Goal: Information Seeking & Learning: Learn about a topic

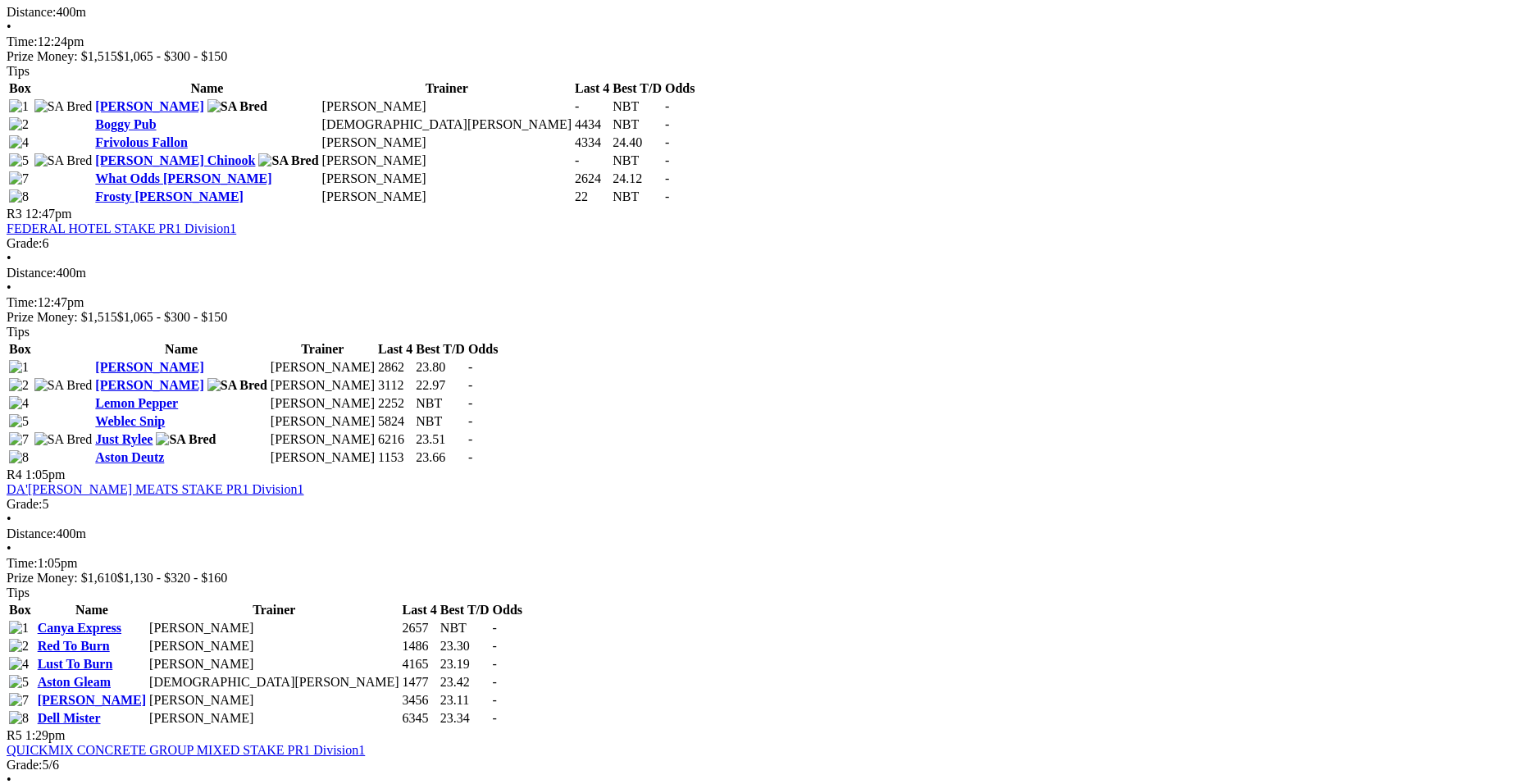
scroll to position [1155, 0]
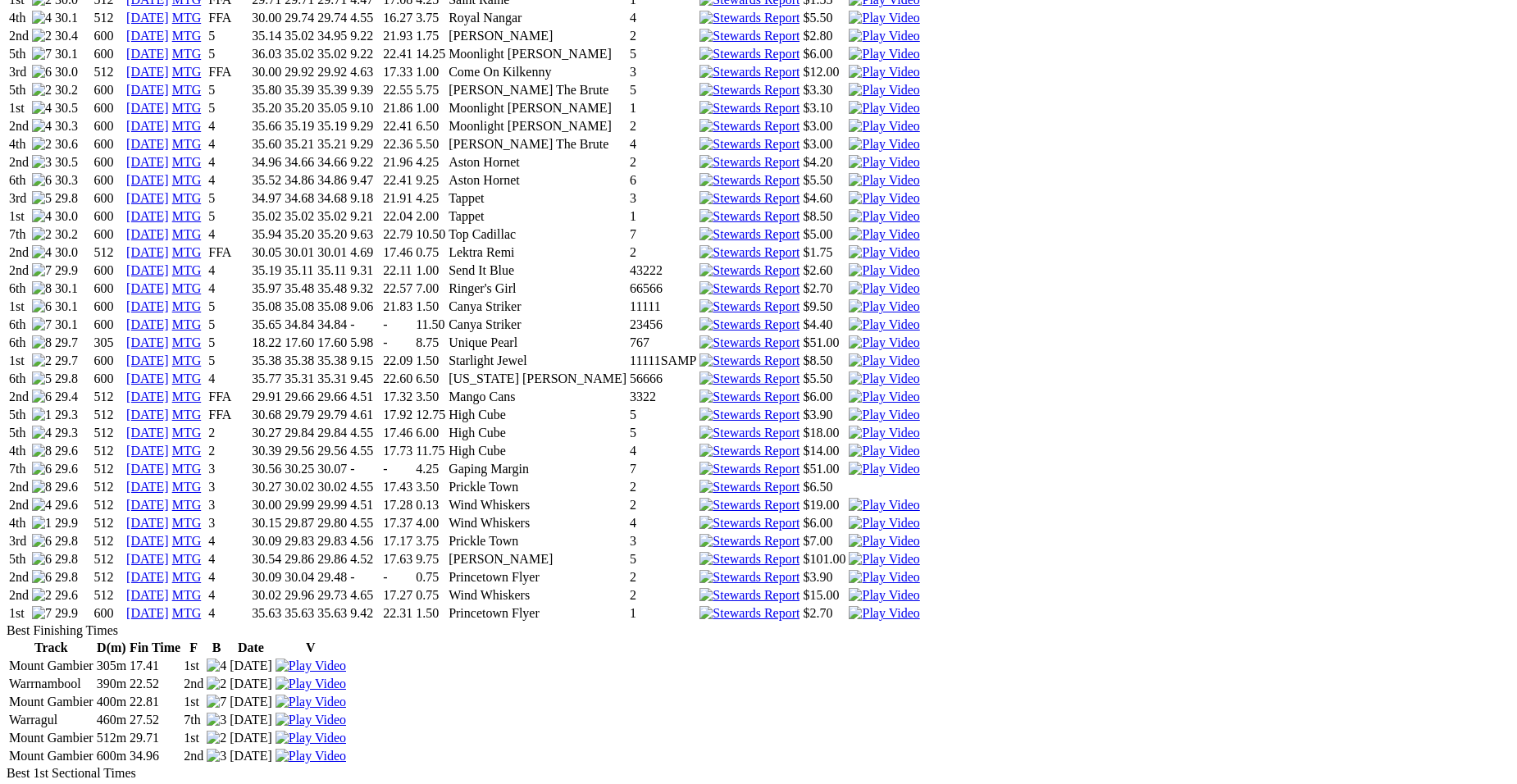
scroll to position [1614, 0]
